Goal: Browse casually

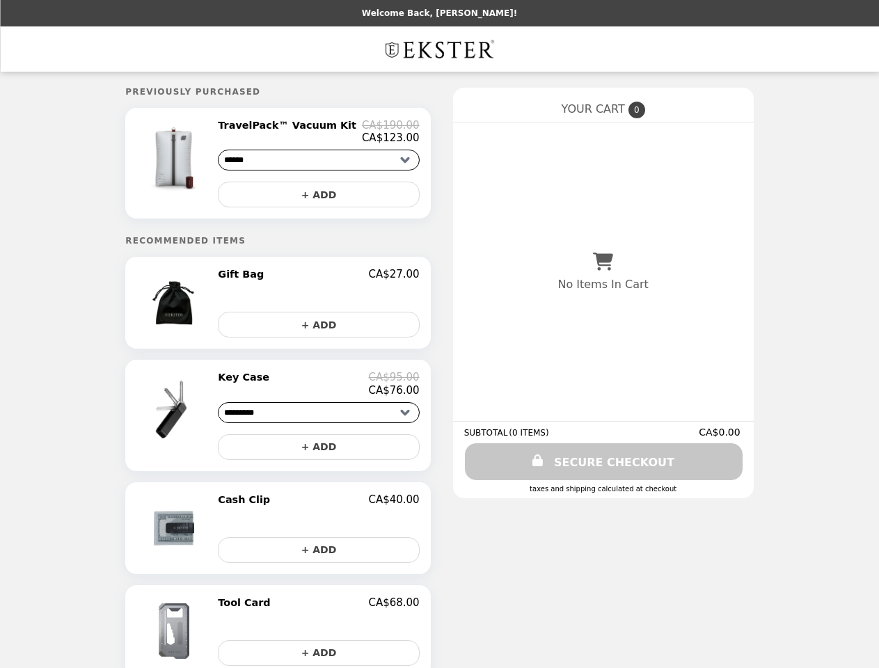
click at [196, 166] on img at bounding box center [175, 158] width 81 height 78
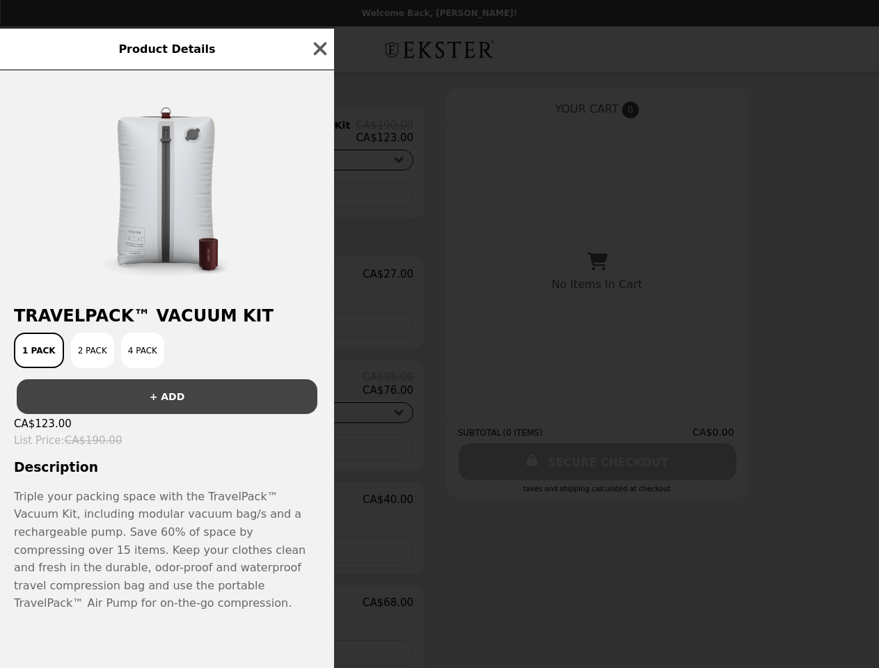
click at [319, 198] on div "Product Details TravelPack™ Vacuum Kit 1 Pack 2 Pack 4 Pack + ADD CA$123.00 Lis…" at bounding box center [439, 334] width 879 height 668
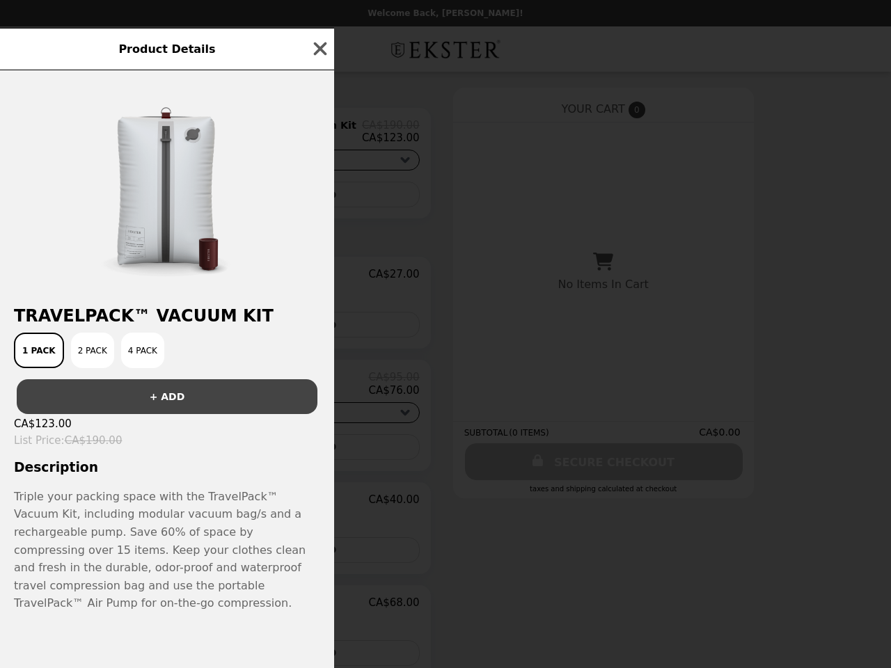
click at [196, 308] on div "TravelPack™ Vacuum Kit 1 Pack 2 Pack 4 Pack + ADD CA$123.00 List Price : CA$190…" at bounding box center [167, 369] width 334 height 599
click at [319, 281] on div at bounding box center [167, 181] width 334 height 223
click at [319, 330] on div "Product Details TravelPack™ Vacuum Kit 1 Pack 2 Pack 4 Pack + ADD CA$123.00 Lis…" at bounding box center [445, 334] width 891 height 668
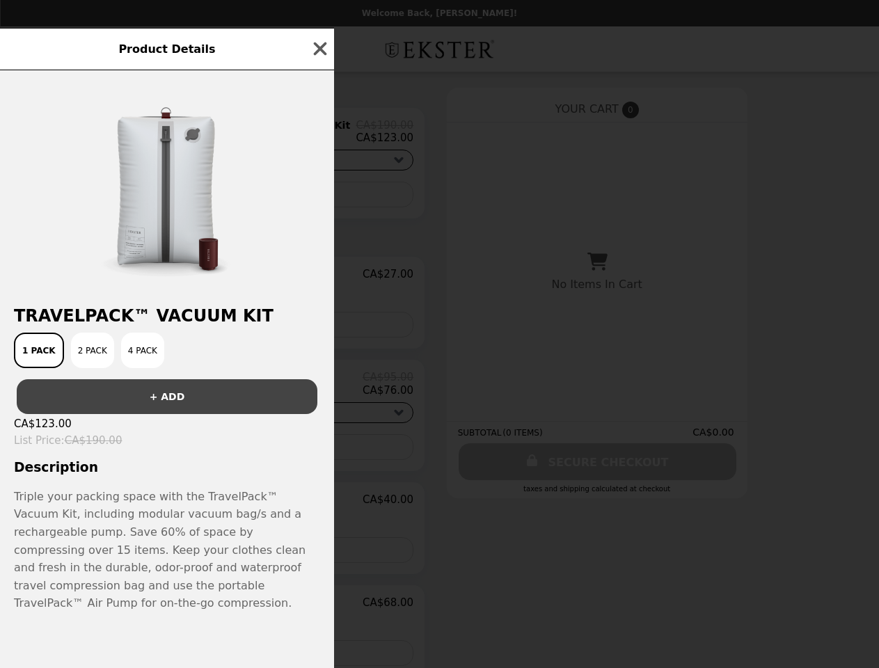
click at [196, 422] on img at bounding box center [169, 410] width 81 height 78
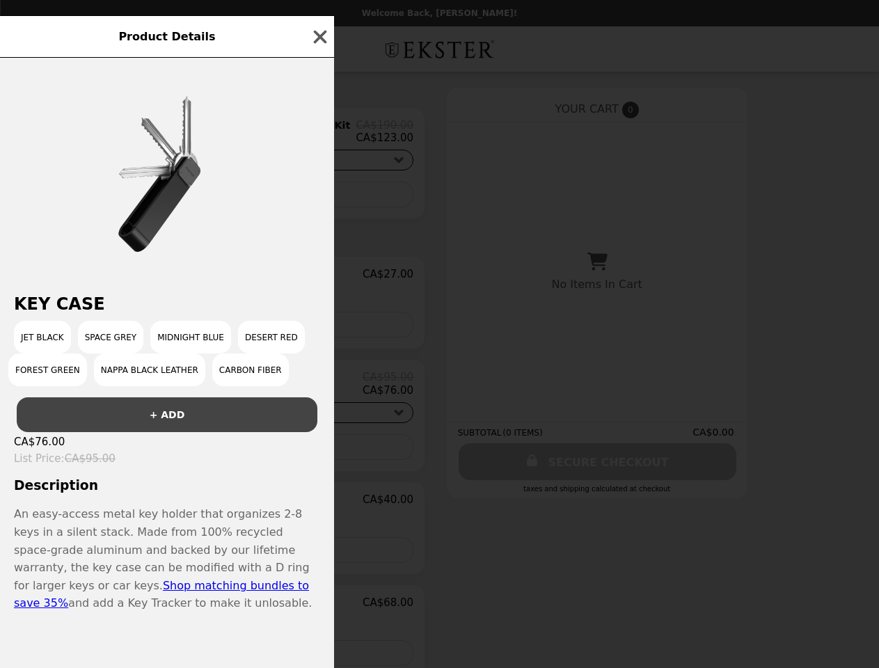
click at [319, 391] on div "Product Details Key Case Jet Black Space Grey Midnight Blue Desert Red Forest G…" at bounding box center [439, 334] width 879 height 668
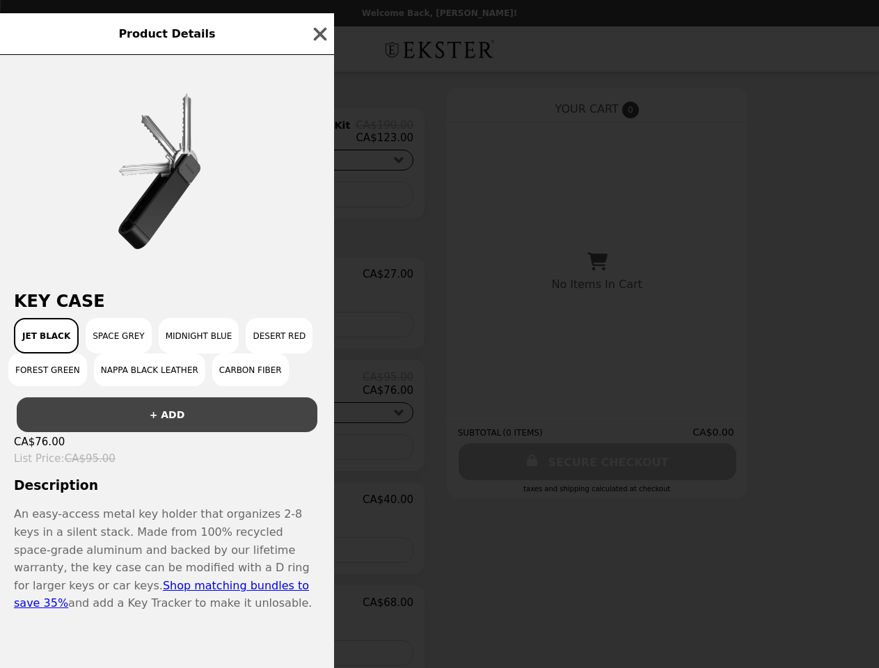
click at [319, 455] on div "Key Case Jet Black Space Grey Midnight Blue Desert Red Forest Green Nappa Black…" at bounding box center [167, 361] width 334 height 613
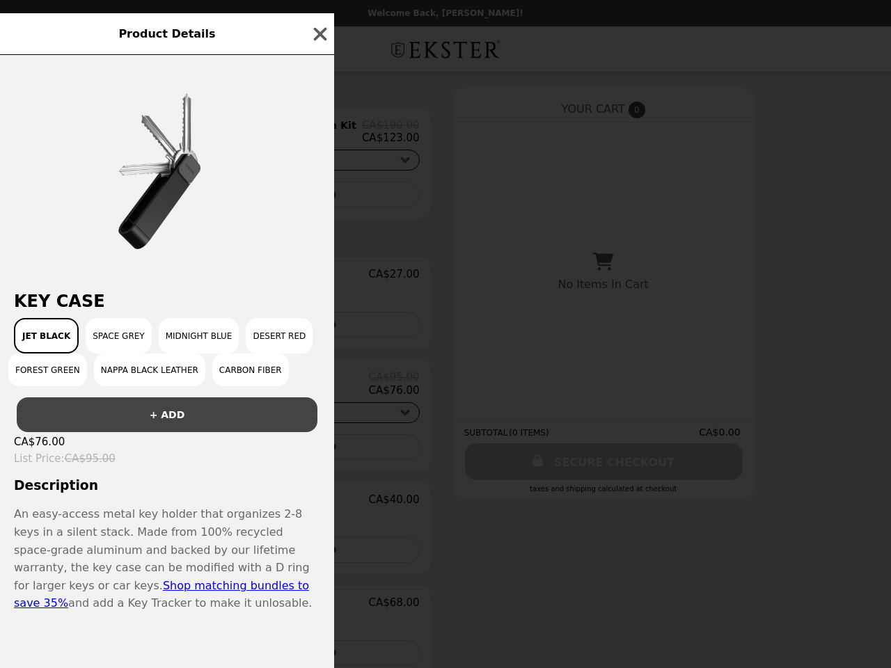
click at [196, 536] on p "An easy-access metal key holder that organizes 2-8 keys in a silent stack. Made…" at bounding box center [167, 558] width 306 height 107
